Goal: Task Accomplishment & Management: Manage account settings

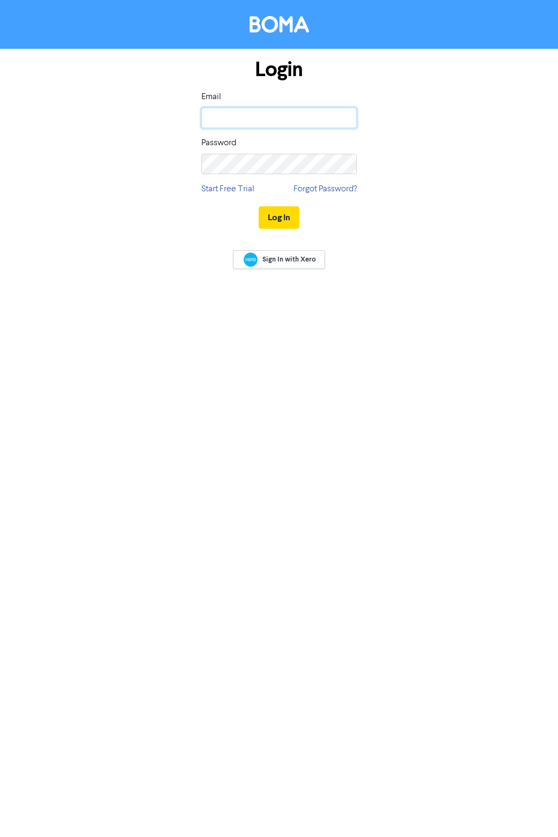
click at [222, 113] on input "email" at bounding box center [279, 118] width 155 height 20
click at [259, 206] on button "Log In" at bounding box center [279, 217] width 41 height 23
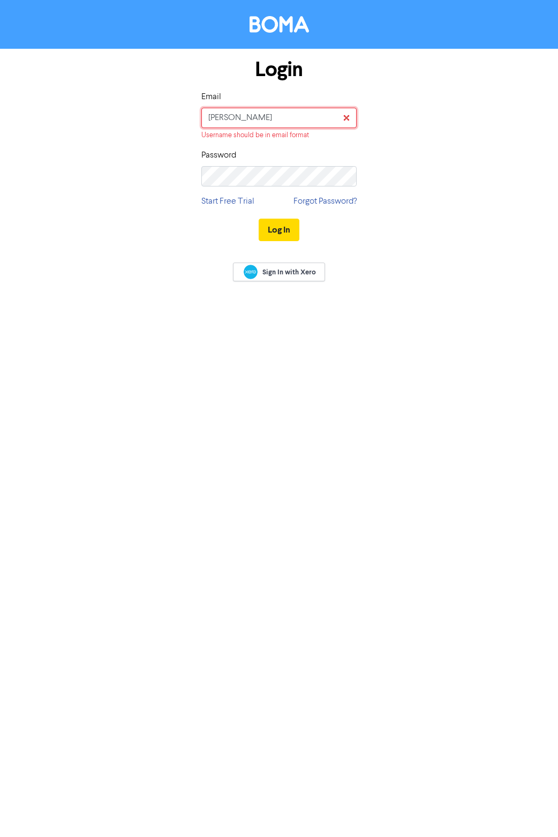
click at [228, 121] on input "[PERSON_NAME]" at bounding box center [279, 118] width 155 height 20
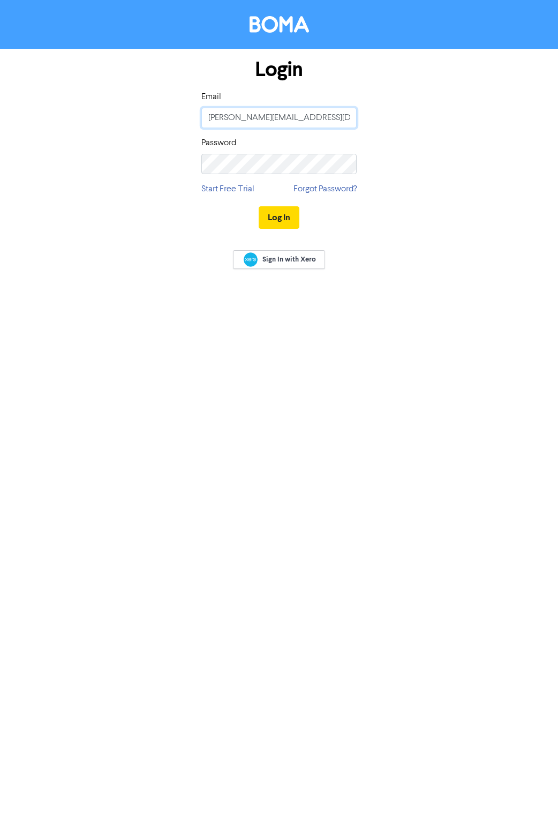
type input "[PERSON_NAME][EMAIL_ADDRESS][DOMAIN_NAME]"
click at [471, 295] on div "Login Email [PERSON_NAME][EMAIL_ADDRESS][DOMAIN_NAME] Password Start Free Trial…" at bounding box center [279, 418] width 558 height 837
click at [277, 223] on button "Log In" at bounding box center [279, 217] width 41 height 23
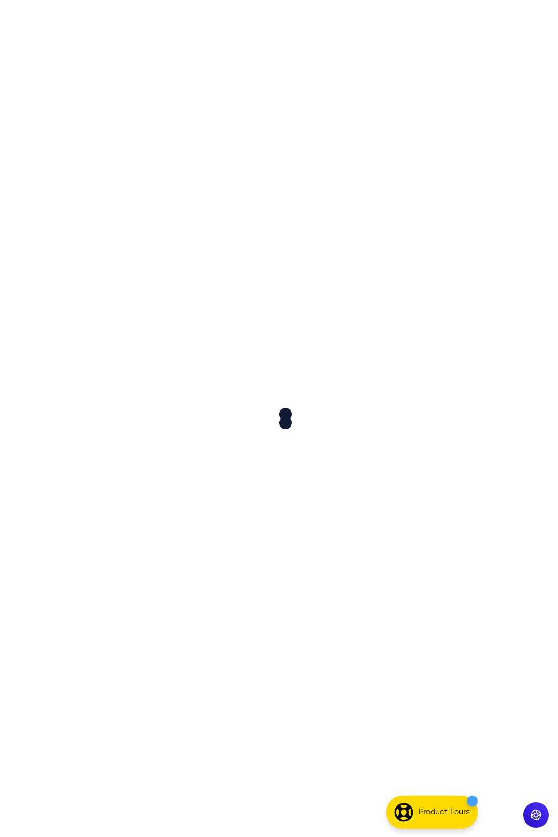
click at [275, 215] on div at bounding box center [279, 418] width 558 height 837
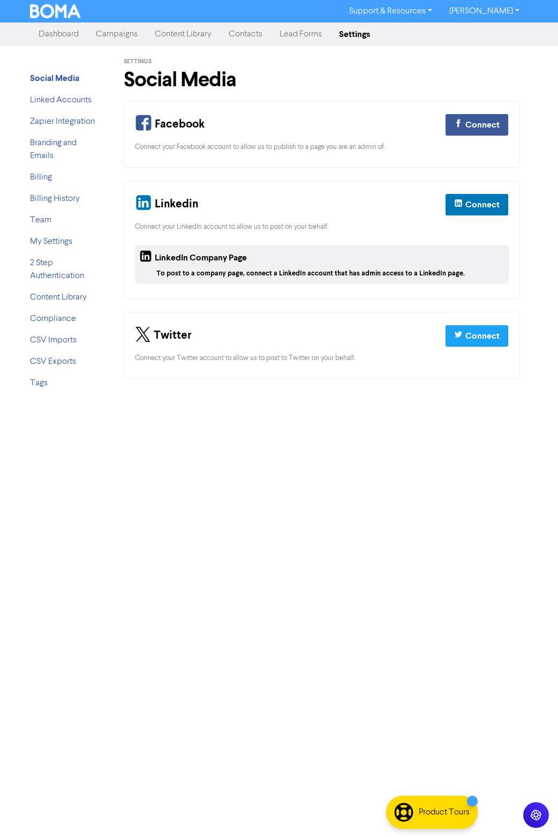
click at [472, 11] on link "[PERSON_NAME]" at bounding box center [484, 11] width 87 height 17
click at [514, 14] on link "[PERSON_NAME]" at bounding box center [484, 11] width 87 height 17
click at [516, 11] on link "[PERSON_NAME]" at bounding box center [484, 11] width 87 height 17
click at [41, 173] on link "Billing" at bounding box center [41, 177] width 22 height 9
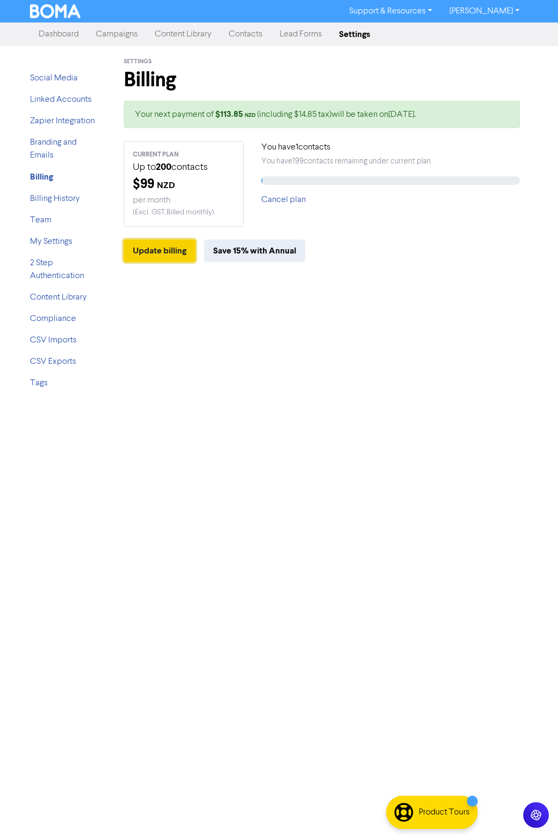
click at [176, 249] on button "Update billing" at bounding box center [160, 251] width 72 height 23
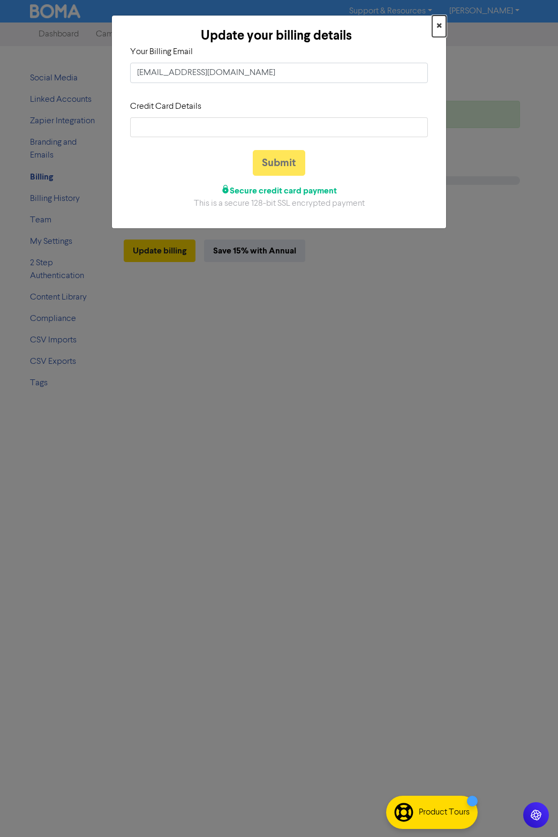
click at [444, 20] on button "×" at bounding box center [440, 26] width 14 height 21
